Goal: Information Seeking & Learning: Learn about a topic

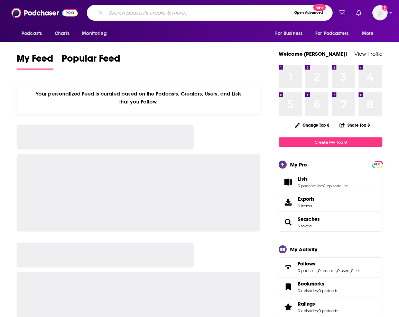
click at [164, 12] on input "Search podcasts, credits, & more..." at bounding box center [198, 12] width 185 height 11
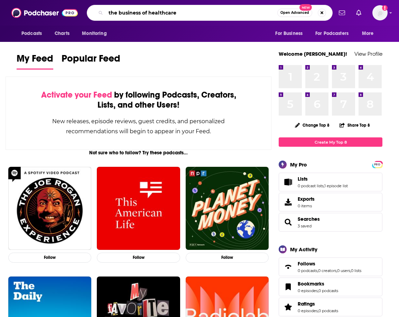
type input "the business of healthcare"
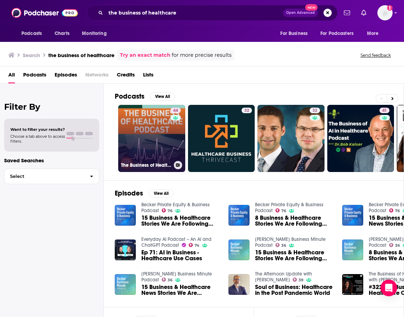
click at [161, 137] on link "44 The Business of Healthcare Podcast" at bounding box center [151, 138] width 67 height 67
